Goal: Task Accomplishment & Management: Manage account settings

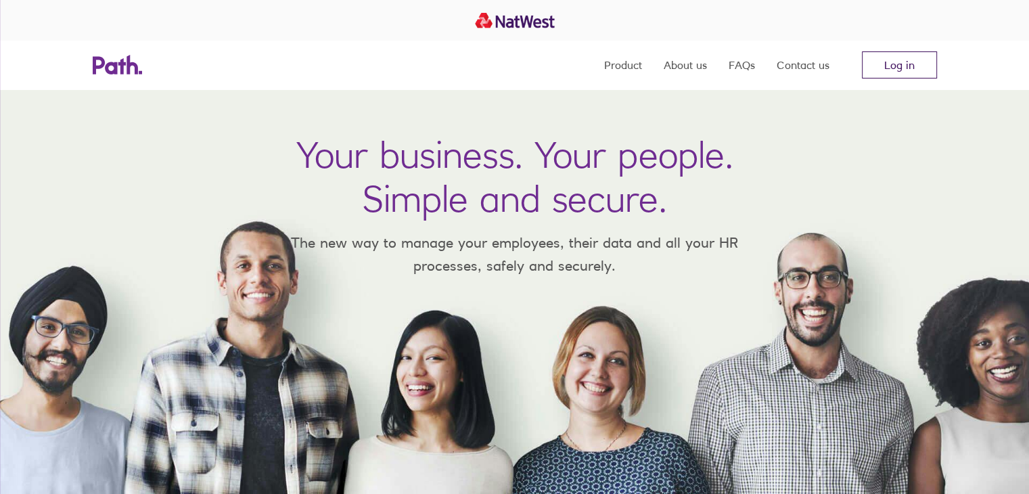
click at [876, 55] on link "Log in" at bounding box center [899, 64] width 75 height 27
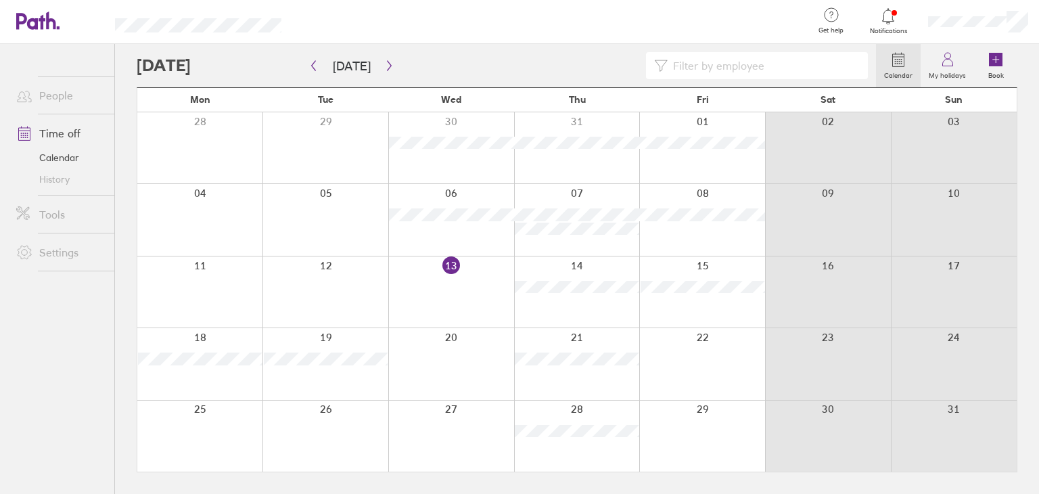
click at [900, 28] on span "Notifications" at bounding box center [889, 31] width 44 height 8
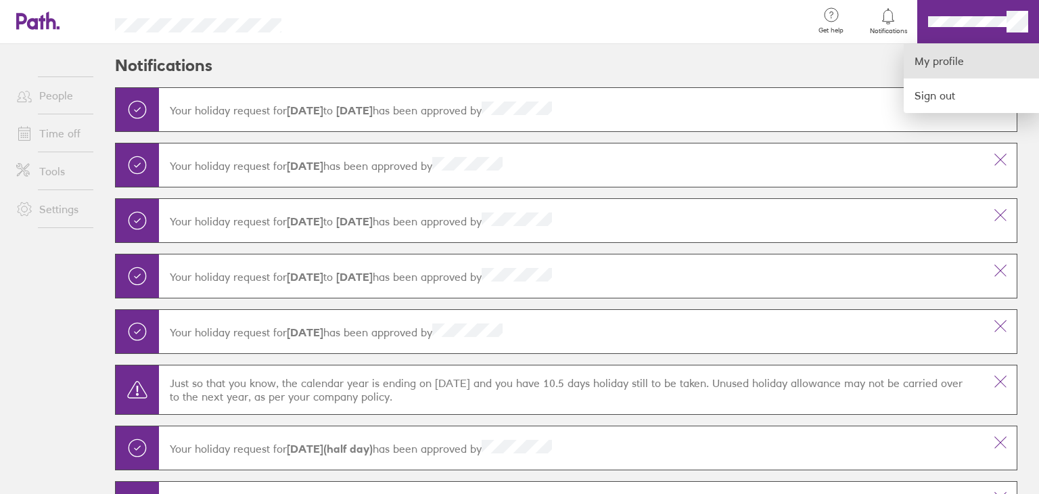
click at [947, 68] on link "My profile" at bounding box center [971, 61] width 135 height 35
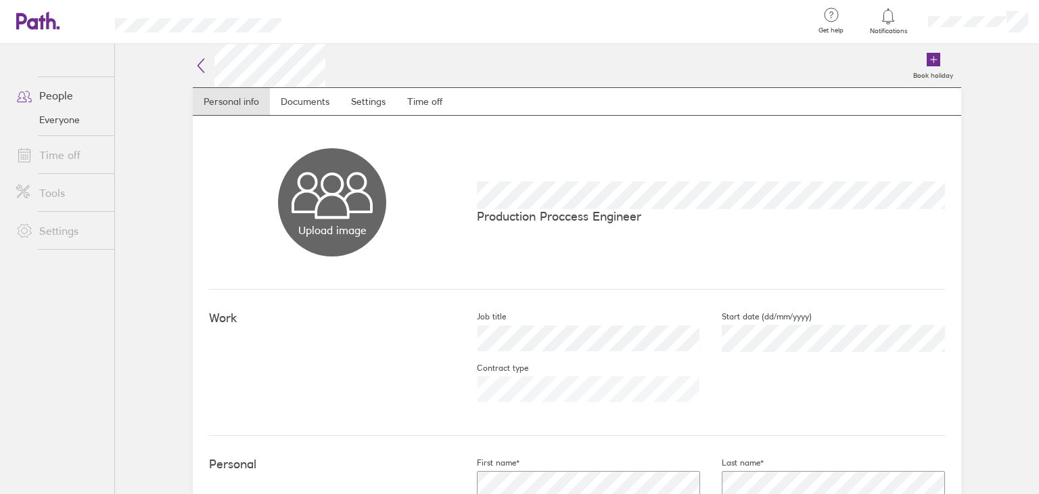
click at [29, 89] on icon at bounding box center [24, 95] width 16 height 16
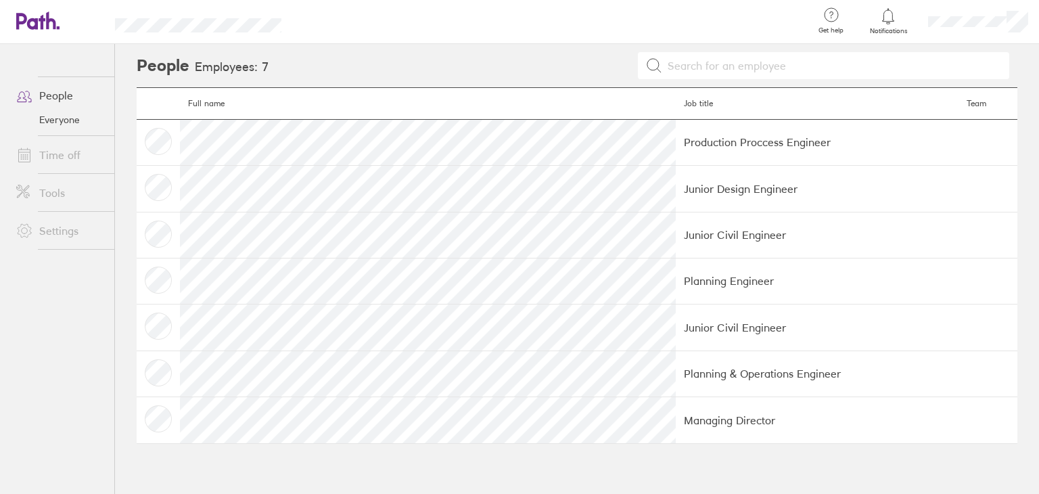
click at [65, 121] on link "Everyone" at bounding box center [59, 120] width 109 height 22
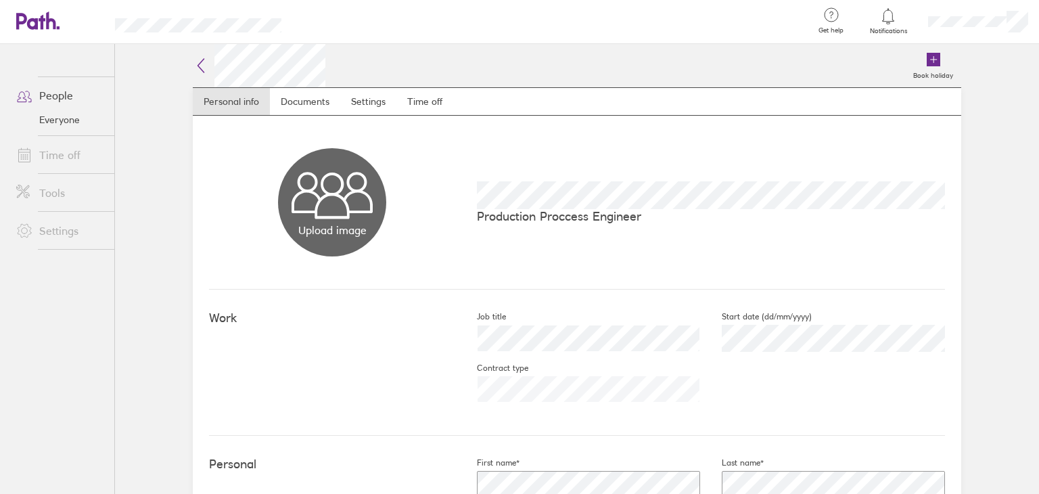
click at [200, 66] on icon at bounding box center [201, 66] width 16 height 16
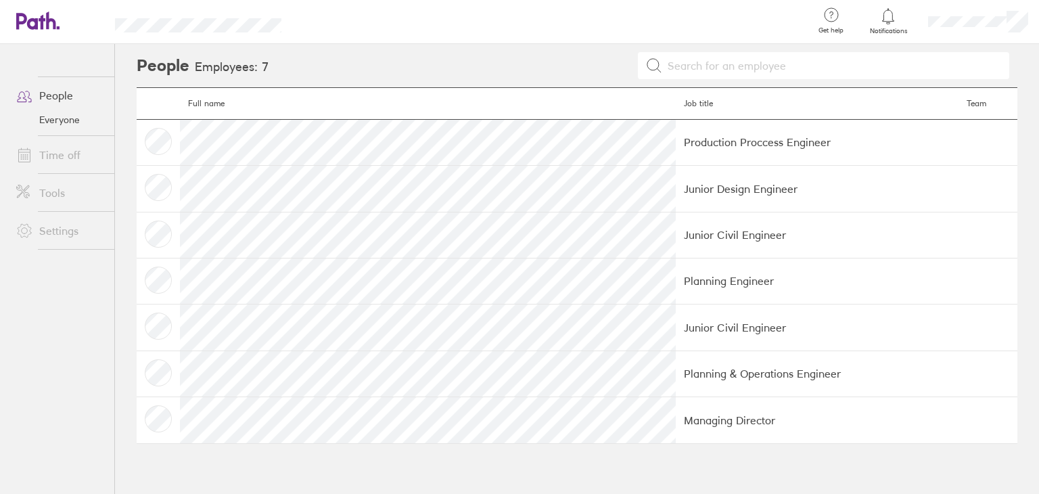
click at [55, 98] on link "People" at bounding box center [59, 95] width 109 height 27
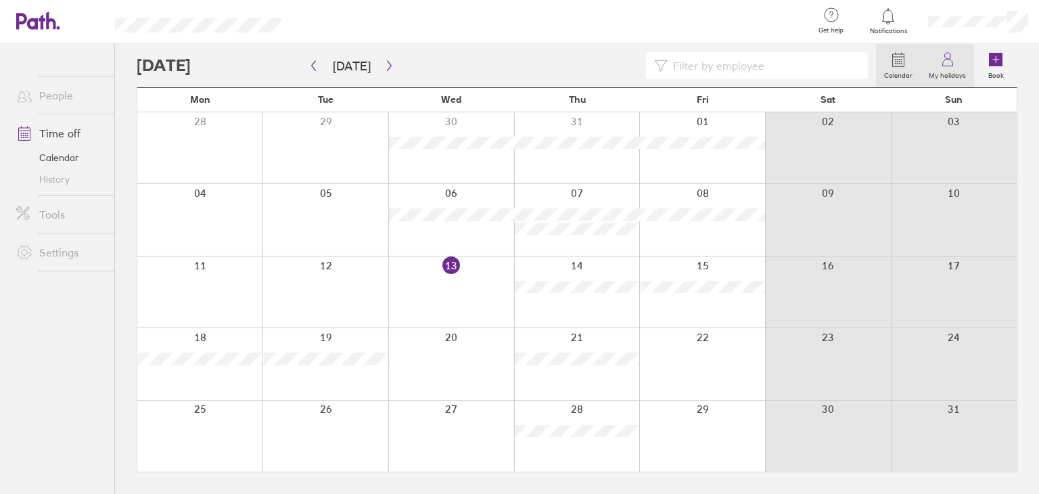
click at [940, 60] on icon at bounding box center [948, 59] width 16 height 16
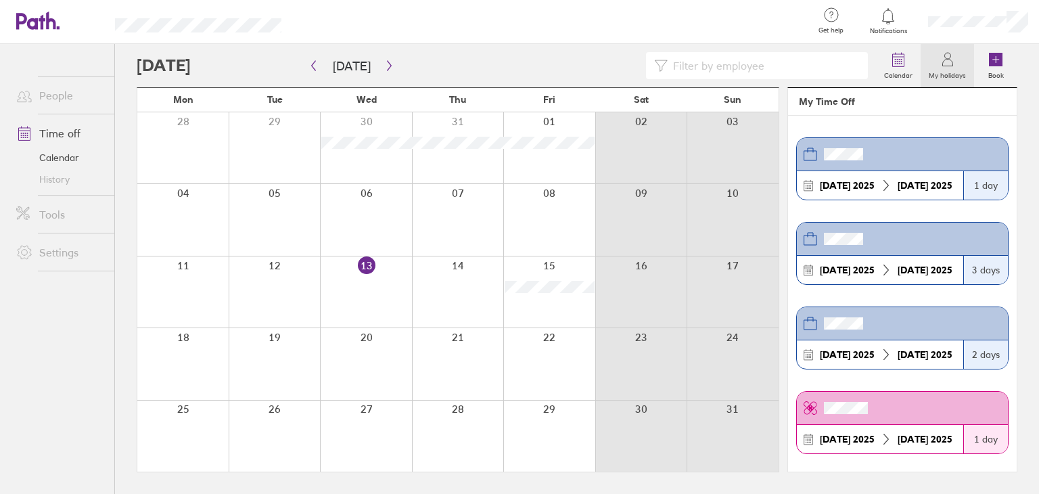
click at [51, 311] on ul "People Time off Calendar History Tools Settings" at bounding box center [57, 246] width 114 height 405
click at [943, 78] on label "My holidays" at bounding box center [947, 74] width 53 height 12
click at [471, 315] on div at bounding box center [458, 291] width 92 height 71
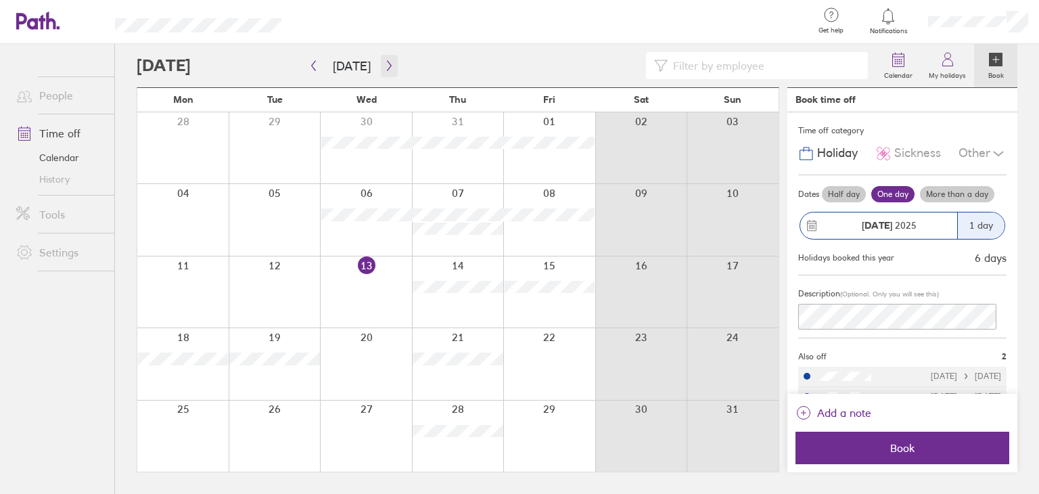
click at [384, 64] on icon "button" at bounding box center [389, 65] width 10 height 11
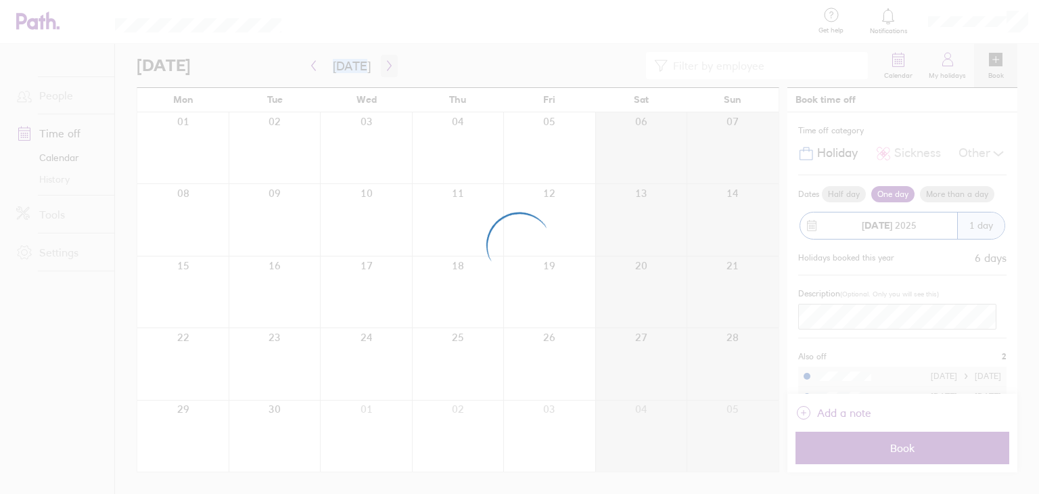
click at [379, 64] on div at bounding box center [519, 247] width 1039 height 494
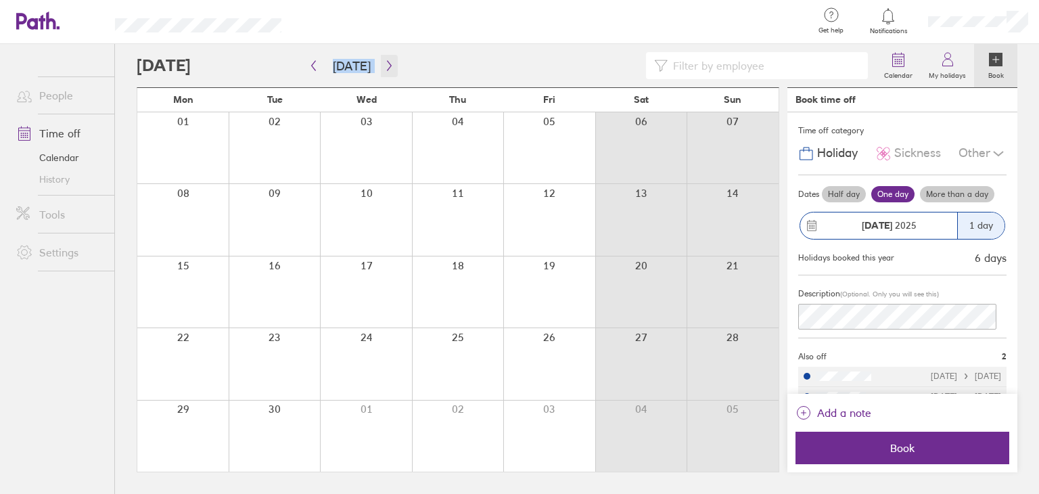
click at [384, 66] on icon "button" at bounding box center [389, 65] width 10 height 11
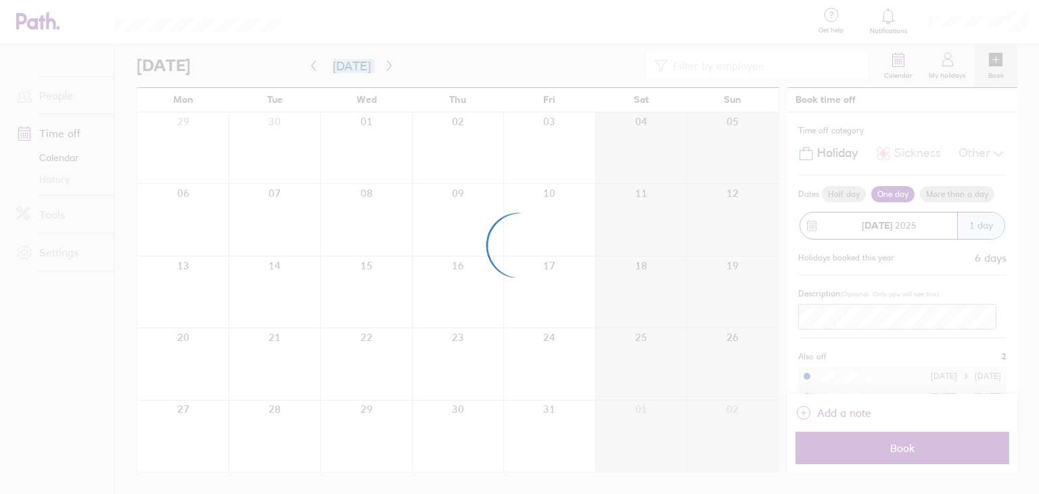
click at [382, 66] on div at bounding box center [519, 247] width 1039 height 494
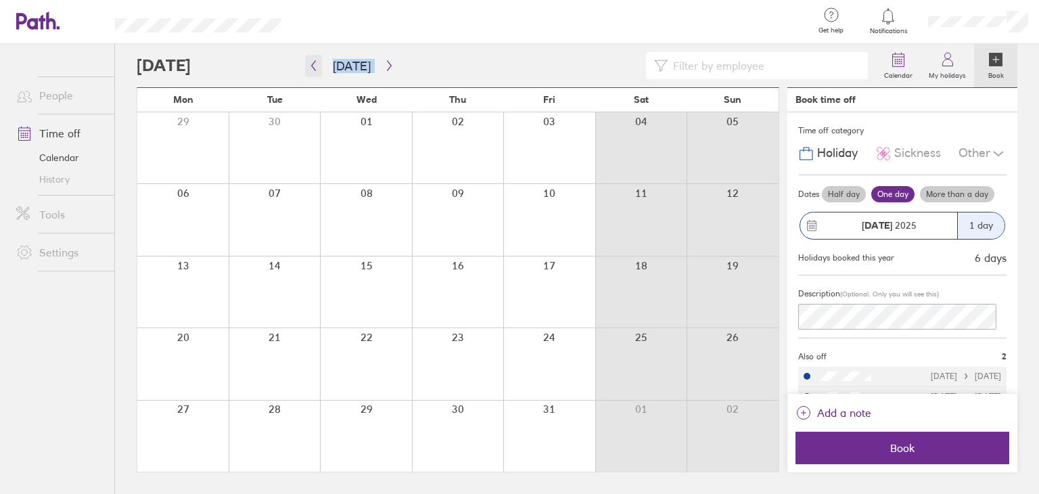
click at [306, 60] on button "button" at bounding box center [313, 66] width 17 height 22
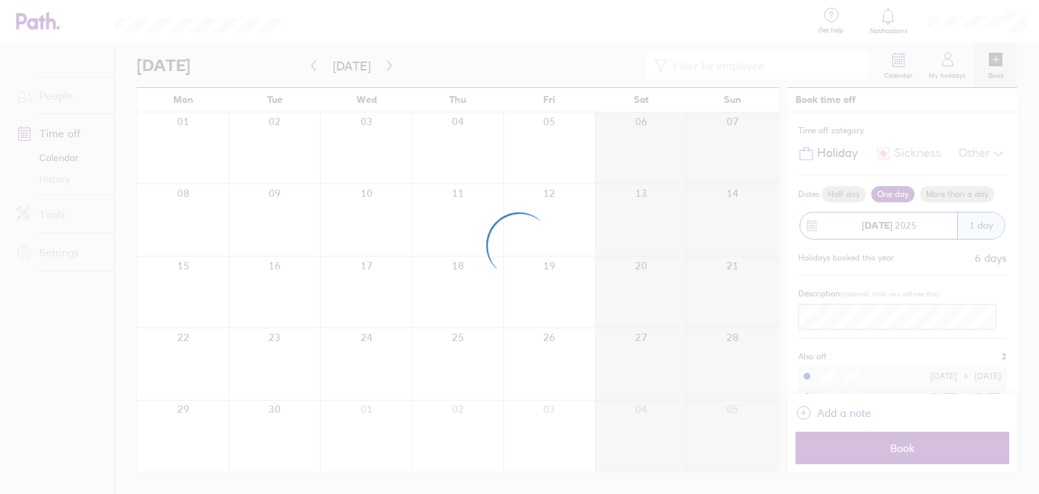
click at [311, 64] on div at bounding box center [519, 247] width 1039 height 494
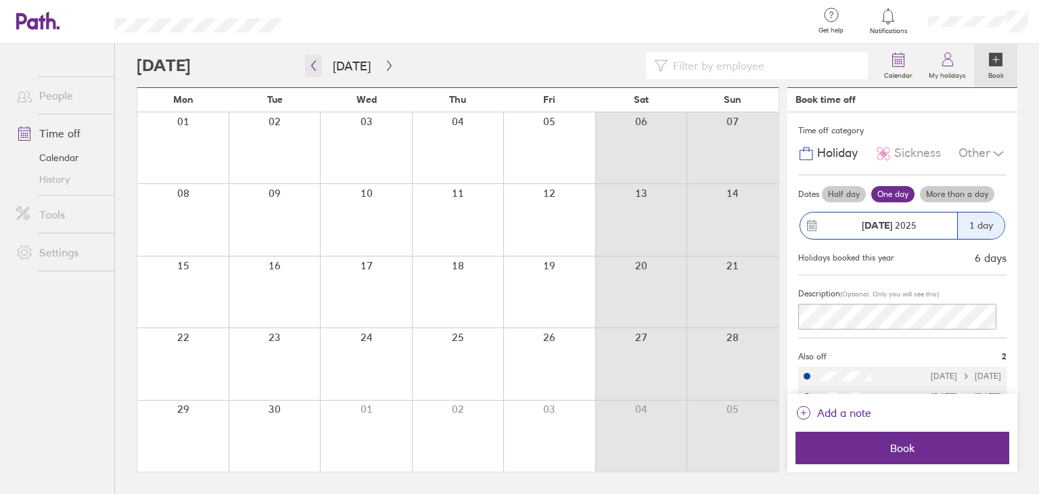
click at [311, 68] on icon "button" at bounding box center [314, 65] width 10 height 11
click at [384, 67] on icon "button" at bounding box center [389, 65] width 10 height 11
